Goal: Communication & Community: Connect with others

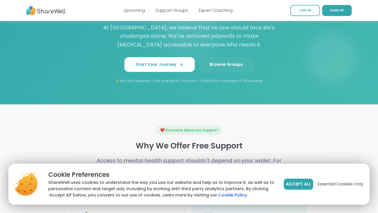
scroll to position [489, 0]
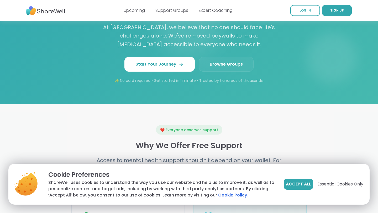
click at [240, 57] on link "Browse Groups" at bounding box center [226, 64] width 55 height 15
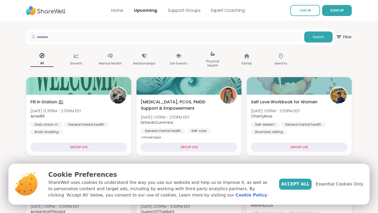
click at [132, 37] on input "text" at bounding box center [165, 37] width 274 height 11
type input "*******"
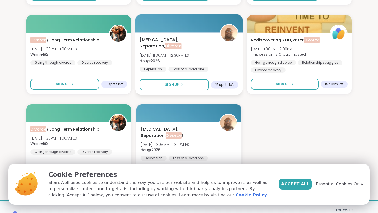
scroll to position [566, 0]
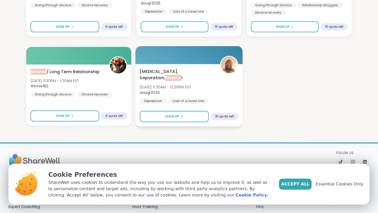
click at [174, 68] on div "Depression, Separation, Divorce ! Sat, Nov 29 | 11:30AM - 12:30PM EST dougr2026…" at bounding box center [189, 95] width 107 height 63
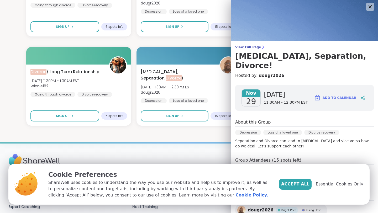
scroll to position [0, 0]
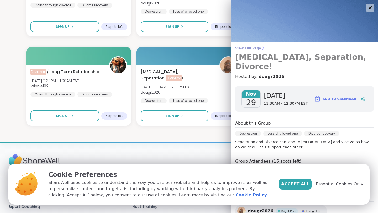
click at [261, 49] on icon at bounding box center [263, 48] width 4 height 4
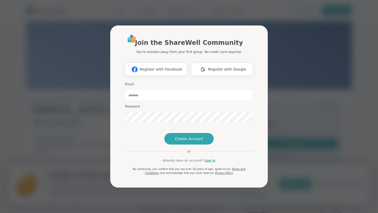
click at [302, 85] on div "Join the ShareWell Community You're minutes away from your first group. No cred…" at bounding box center [189, 106] width 372 height 213
click at [100, 46] on div "Join the ShareWell Community You're minutes away from your first group. No cred…" at bounding box center [189, 106] width 372 height 213
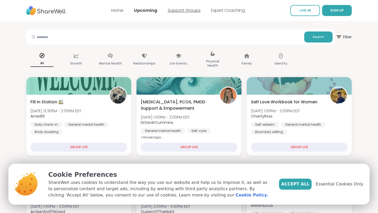
click at [177, 12] on link "Support Groups" at bounding box center [184, 10] width 33 height 6
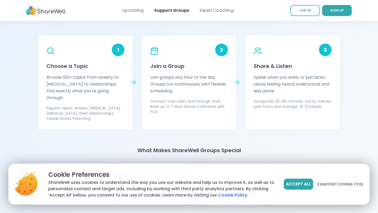
scroll to position [463, 0]
click at [124, 78] on p "Browse 150+ topics from anxiety to ADHD to relationships. Find exactly what you…" at bounding box center [85, 87] width 78 height 27
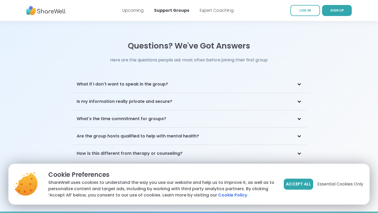
scroll to position [1106, 0]
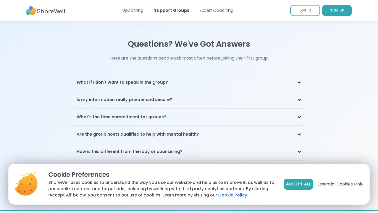
click at [237, 94] on div "Is my information really private and secure?" at bounding box center [188, 99] width 235 height 17
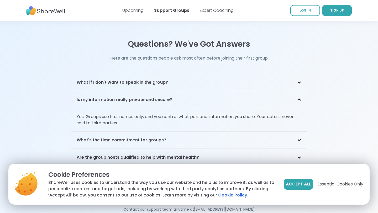
click at [237, 94] on div "Is my information really private and secure?" at bounding box center [188, 99] width 235 height 17
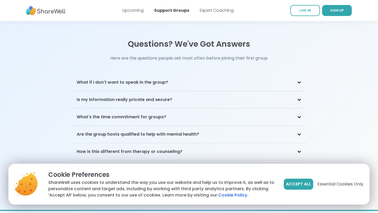
click at [240, 77] on div "What if I don't want to speak in the group?" at bounding box center [188, 82] width 235 height 17
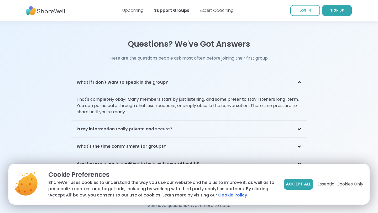
click at [240, 77] on div "What if I don't want to speak in the group?" at bounding box center [188, 82] width 235 height 17
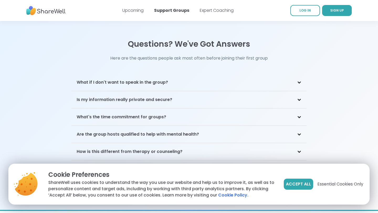
click at [235, 109] on div "What's the time commitment for groups?" at bounding box center [188, 117] width 235 height 17
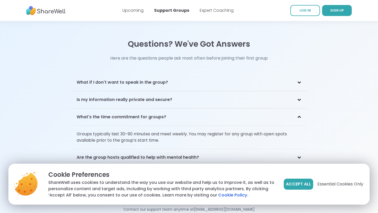
click at [236, 109] on div "What's the time commitment for groups?" at bounding box center [188, 117] width 235 height 17
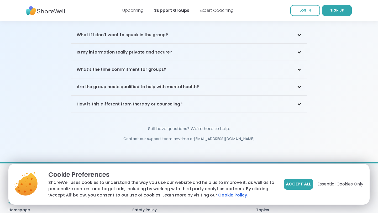
scroll to position [1161, 0]
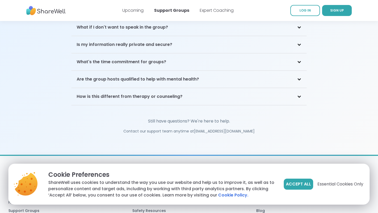
click at [238, 74] on div "Are the group hosts qualified to help with mental health?" at bounding box center [188, 79] width 235 height 17
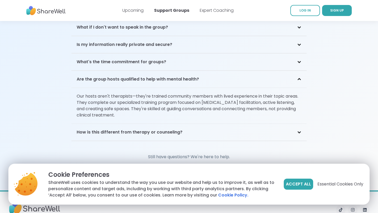
click at [238, 74] on div "Are the group hosts qualified to help with mental health?" at bounding box center [188, 79] width 235 height 17
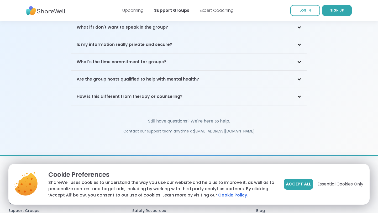
click at [236, 90] on div "How is this different from therapy or counseling?" at bounding box center [188, 96] width 235 height 17
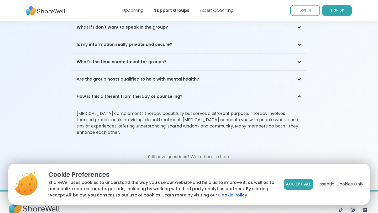
click at [236, 90] on div "How is this different from therapy or counseling?" at bounding box center [188, 96] width 235 height 17
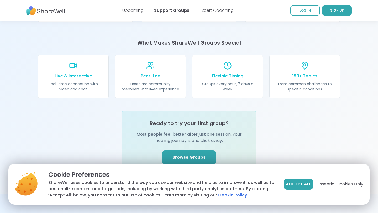
scroll to position [611, 0]
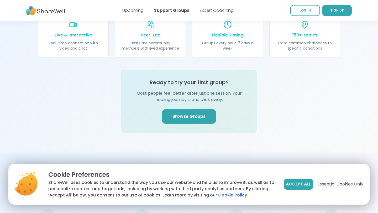
click at [188, 110] on link "Browse Groups" at bounding box center [189, 116] width 55 height 15
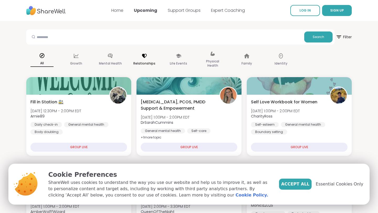
click at [144, 58] on icon at bounding box center [144, 56] width 5 height 4
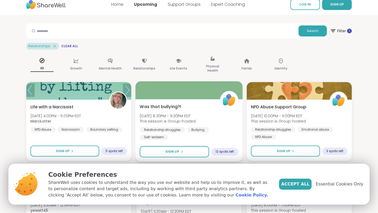
scroll to position [11, 0]
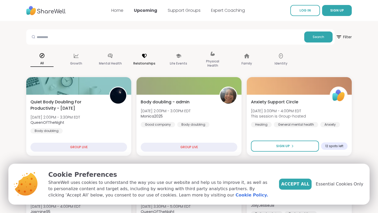
click at [146, 57] on icon at bounding box center [145, 56] width 6 height 6
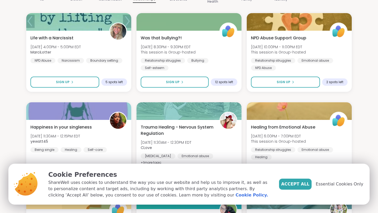
scroll to position [76, 0]
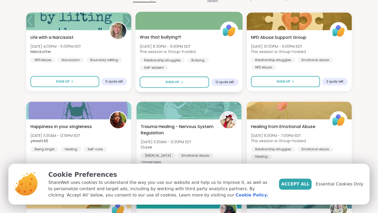
click at [195, 25] on div at bounding box center [189, 21] width 107 height 18
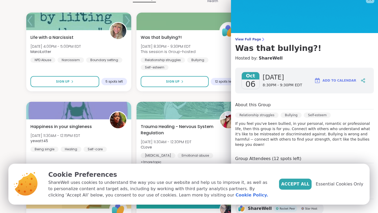
scroll to position [0, 0]
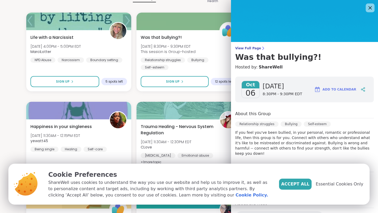
click at [369, 9] on icon at bounding box center [370, 7] width 7 height 7
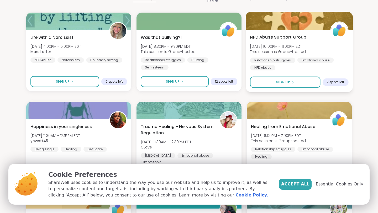
click at [277, 49] on span "This session is Group-hosted" at bounding box center [278, 51] width 56 height 5
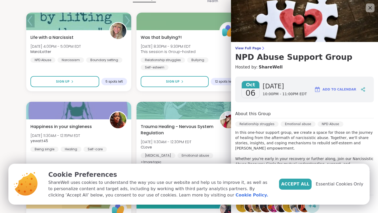
click at [371, 8] on icon at bounding box center [370, 7] width 7 height 7
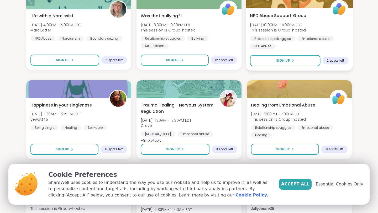
scroll to position [144, 0]
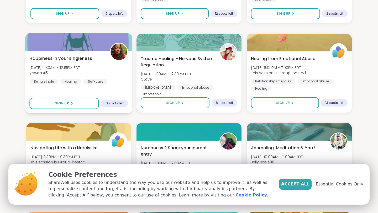
click at [122, 75] on div "Happiness in your singleness Tue, Oct 07 | 11:30AM - 12:15PM EDT yewatt45 Being…" at bounding box center [78, 69] width 98 height 29
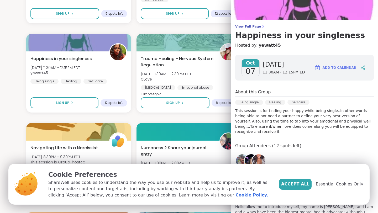
scroll to position [0, 0]
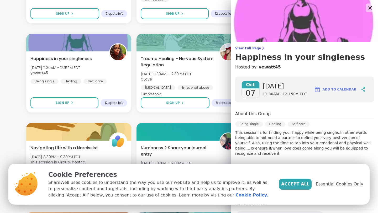
click at [370, 8] on icon at bounding box center [370, 7] width 7 height 7
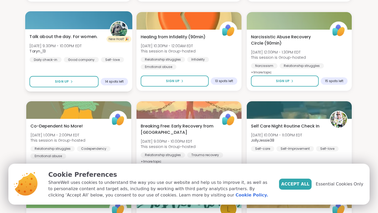
scroll to position [433, 0]
click at [102, 28] on div at bounding box center [78, 21] width 107 height 18
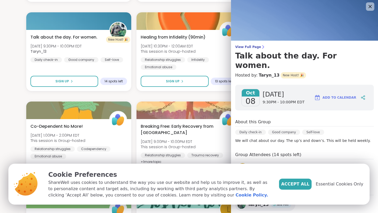
scroll to position [0, 0]
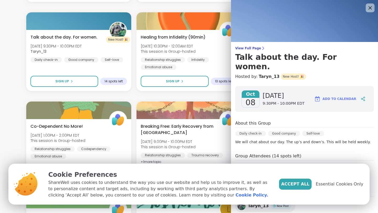
click at [370, 6] on icon at bounding box center [370, 7] width 7 height 7
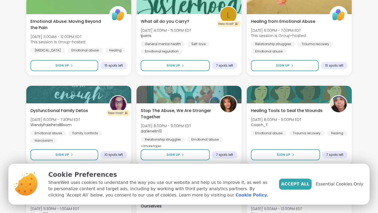
scroll to position [629, 0]
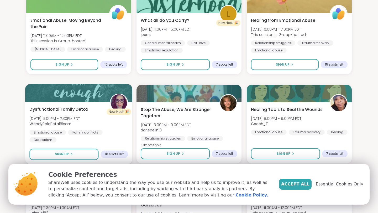
click at [114, 135] on div "Emotional abuse Family conflicts Narcissism" at bounding box center [78, 136] width 98 height 13
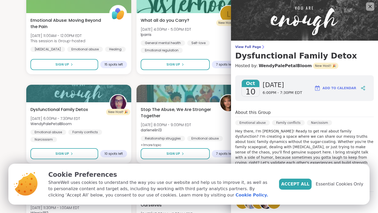
scroll to position [0, 0]
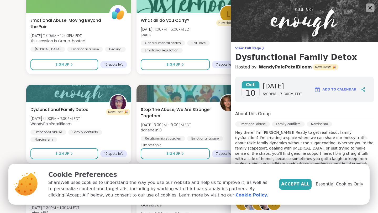
click at [368, 9] on icon at bounding box center [370, 7] width 7 height 7
